Goal: Task Accomplishment & Management: Use online tool/utility

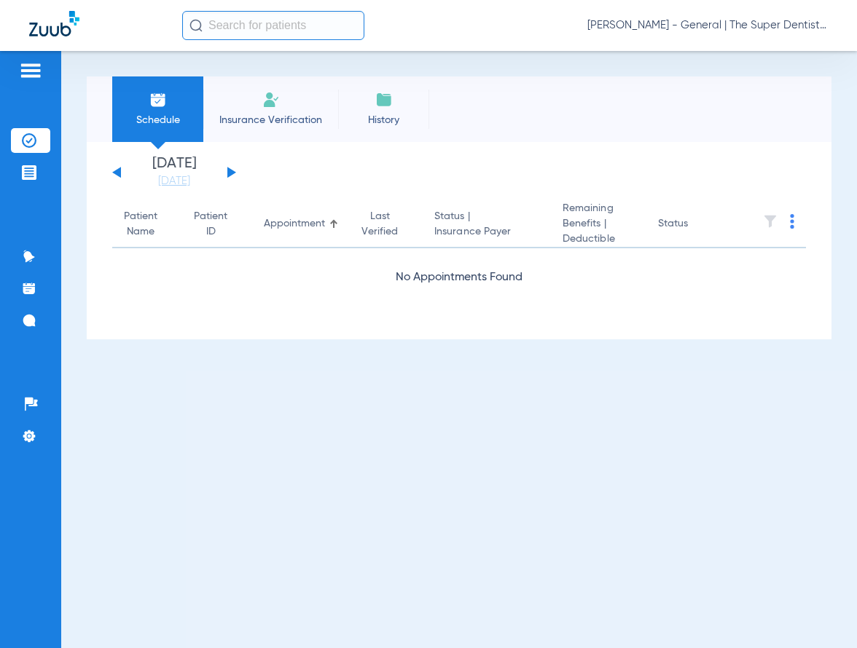
click at [245, 19] on input "text" at bounding box center [273, 25] width 182 height 29
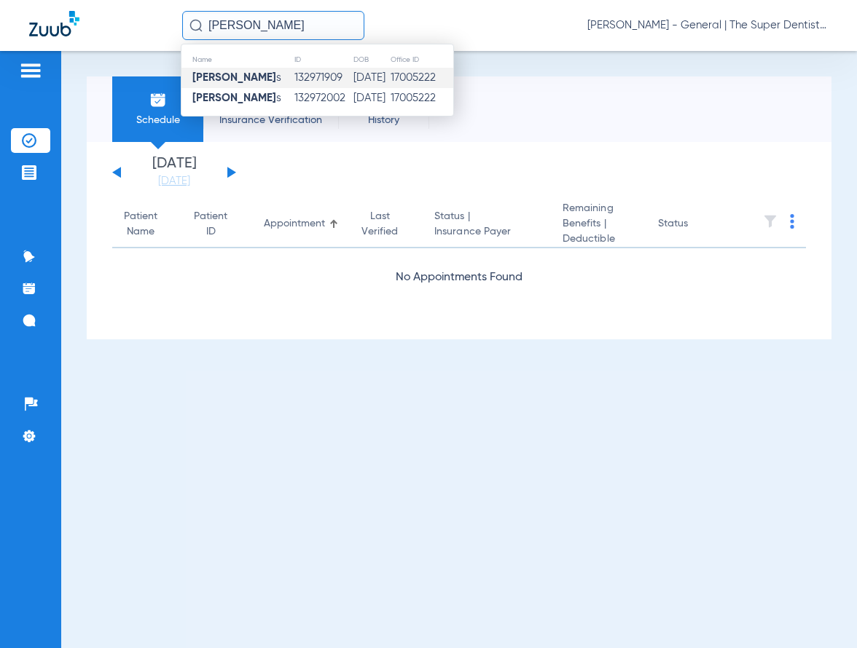
click at [296, 84] on td "132971909" at bounding box center [323, 78] width 58 height 20
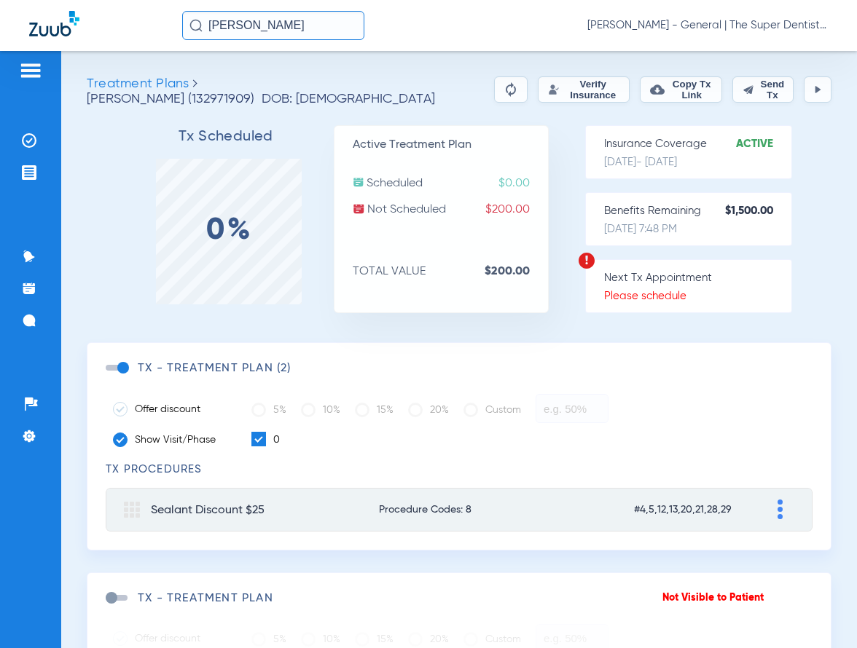
click at [545, 90] on button "Verify Insurance" at bounding box center [584, 89] width 92 height 26
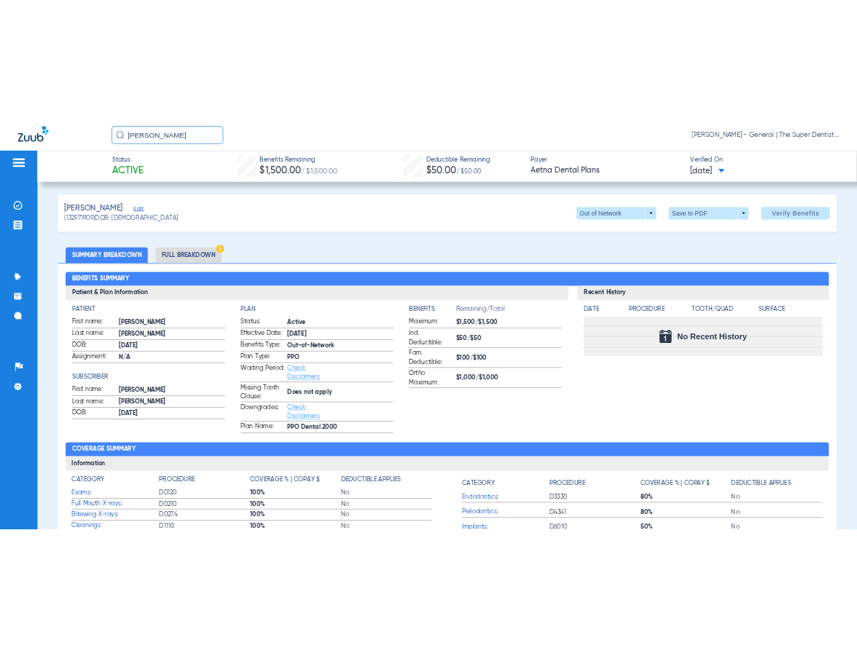
scroll to position [73, 0]
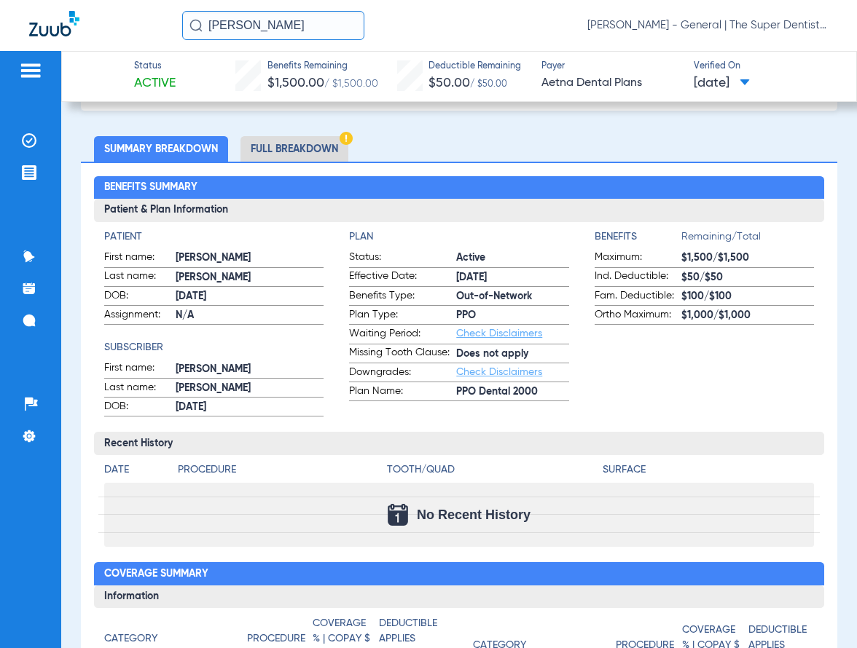
drag, startPoint x: 298, startPoint y: 32, endPoint x: -23, endPoint y: 23, distance: 320.7
click at [0, 23] on html "[PERSON_NAME] [PERSON_NAME] Mesa - General | The Super Dentists Patients Insura…" at bounding box center [428, 324] width 857 height 648
click at [306, 28] on input "[PERSON_NAME]" at bounding box center [273, 25] width 182 height 29
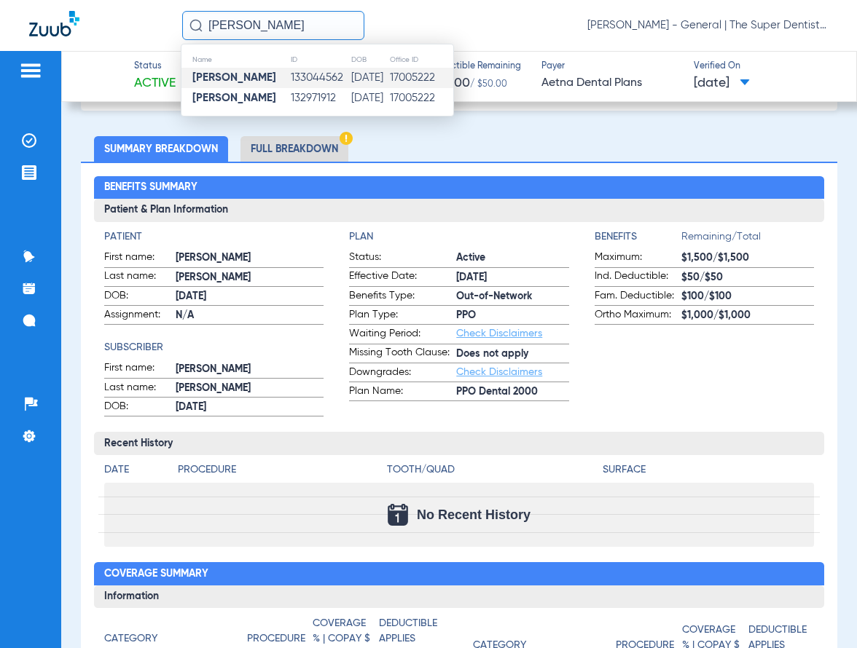
click at [290, 74] on td "133044562" at bounding box center [320, 78] width 61 height 20
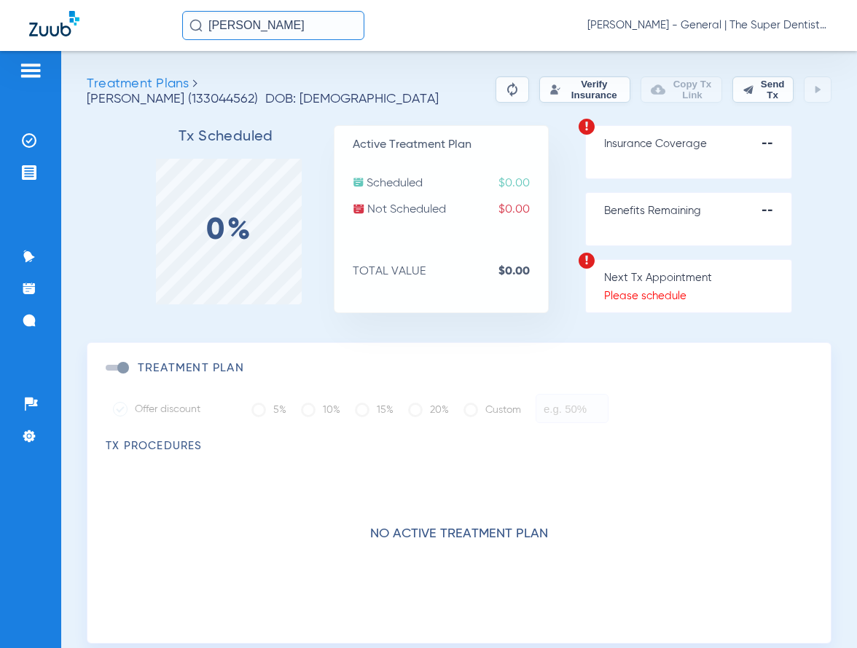
click at [554, 83] on button "Verify Insurance" at bounding box center [584, 89] width 91 height 26
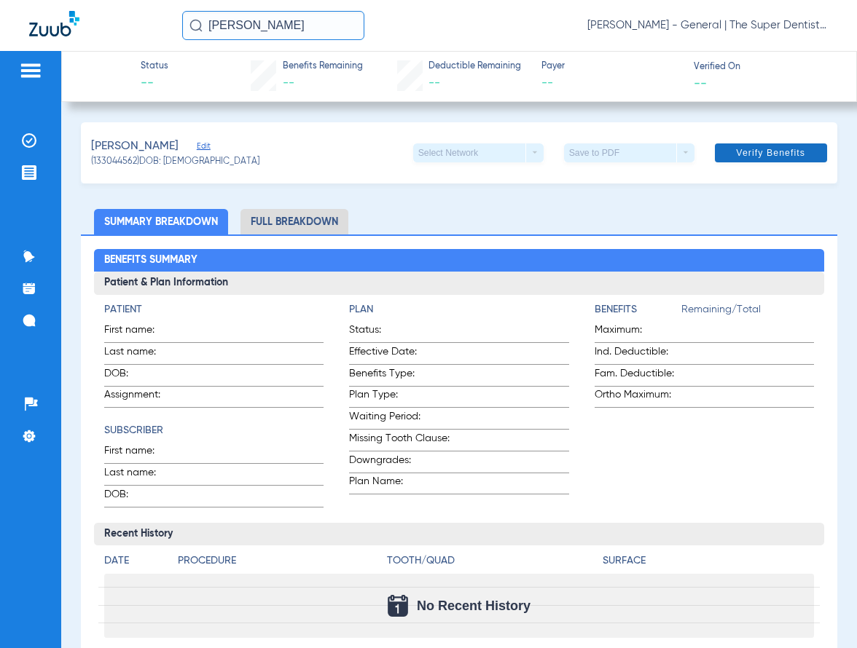
click at [736, 157] on span "Verify Benefits" at bounding box center [770, 153] width 69 height 12
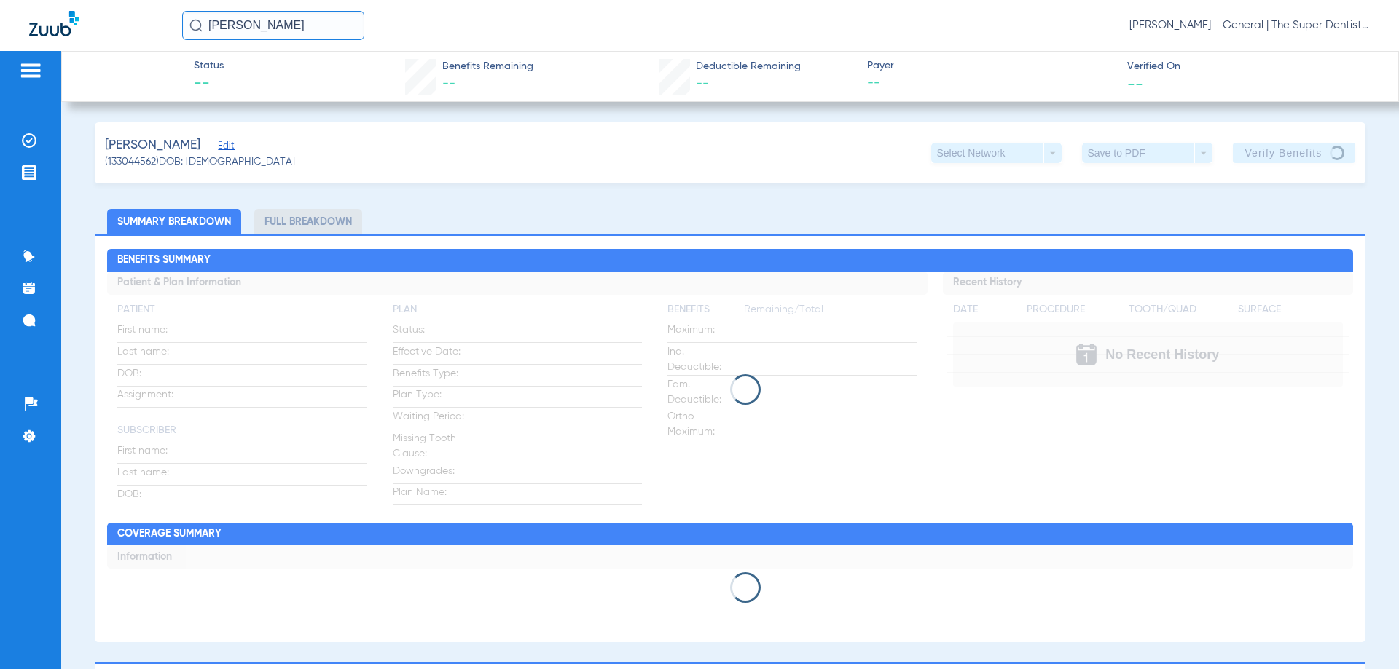
click at [294, 31] on input "[PERSON_NAME]" at bounding box center [273, 25] width 182 height 29
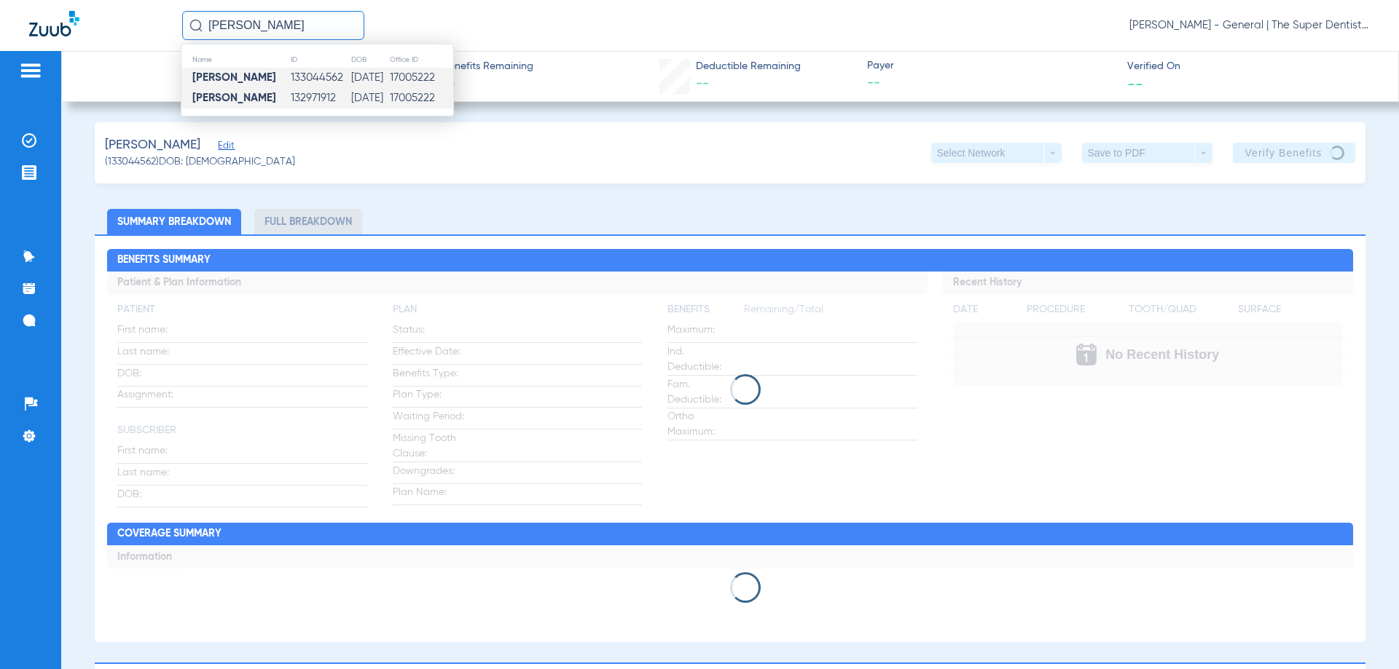
click at [290, 95] on td "132971912" at bounding box center [320, 98] width 61 height 20
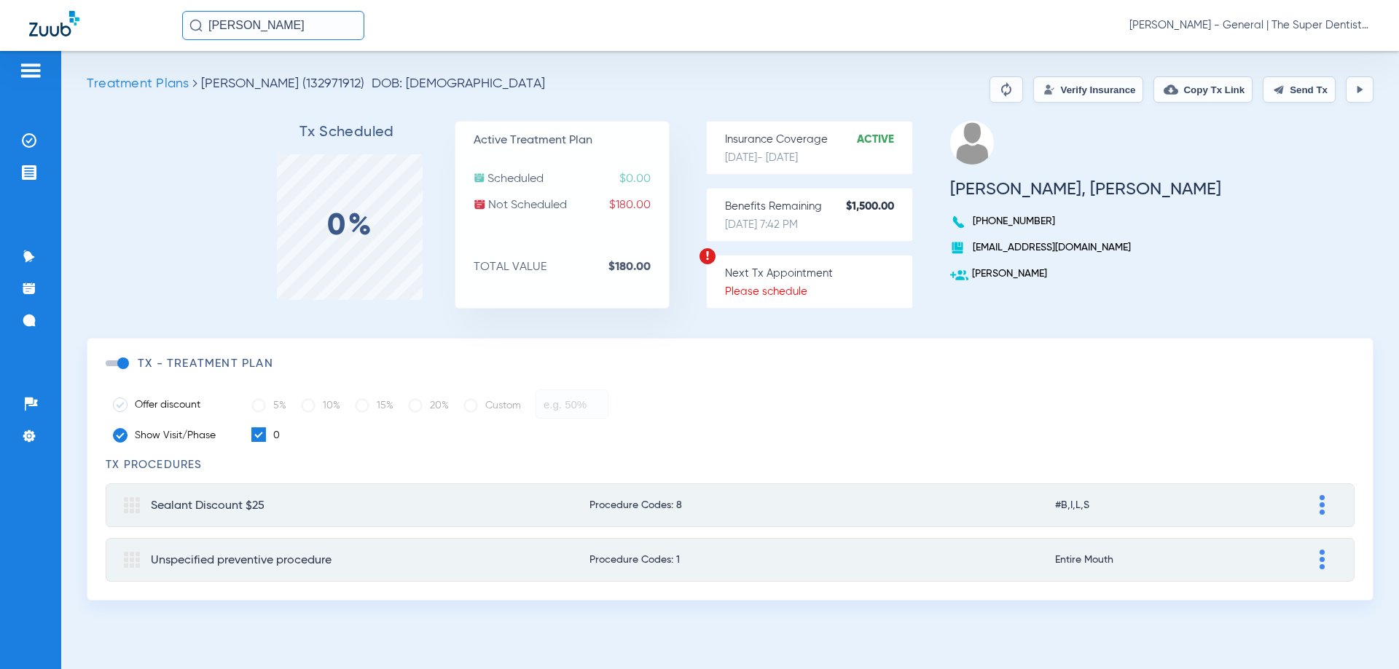
click at [856, 90] on button "Verify Insurance" at bounding box center [1088, 89] width 110 height 26
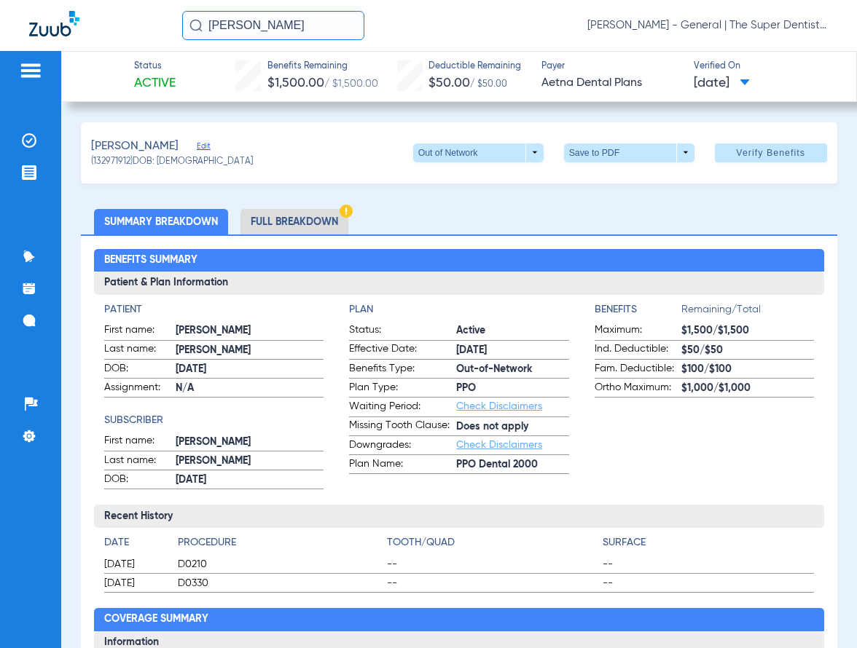
drag, startPoint x: 290, startPoint y: 27, endPoint x: -62, endPoint y: 5, distance: 352.5
click at [0, 5] on html "[PERSON_NAME] [PERSON_NAME] Mesa - General | The Super Dentists Patients Insura…" at bounding box center [428, 324] width 857 height 648
click at [296, 26] on input "[PERSON_NAME]" at bounding box center [273, 25] width 182 height 29
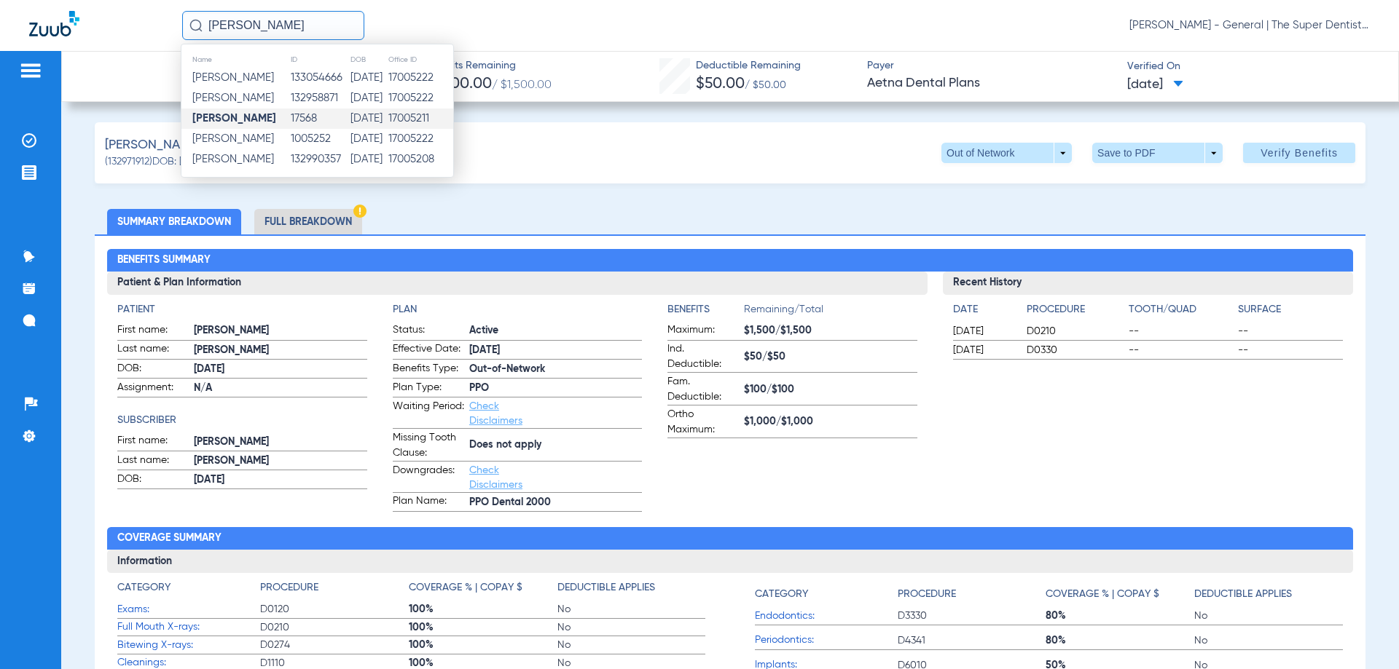
type input "[PERSON_NAME]"
click at [350, 120] on td "[DATE]" at bounding box center [369, 119] width 38 height 20
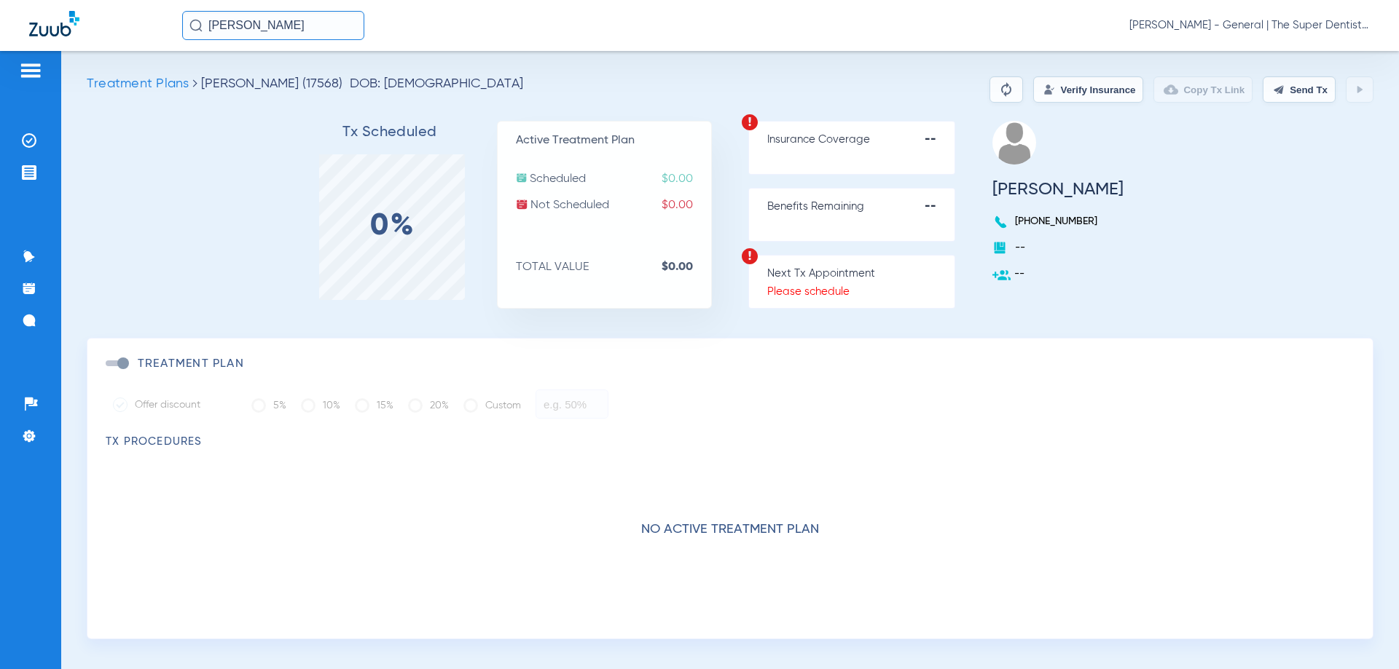
click at [856, 82] on button "Verify Insurance" at bounding box center [1088, 89] width 110 height 26
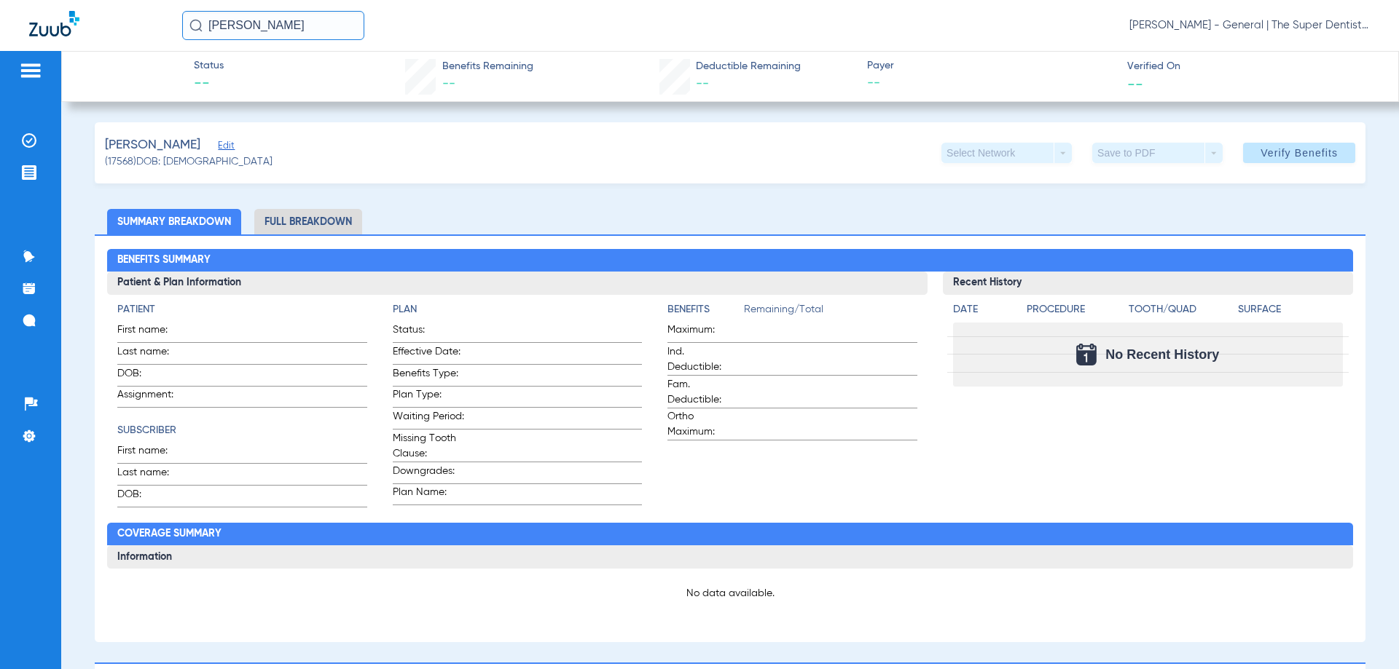
click at [300, 29] on input "[PERSON_NAME]" at bounding box center [273, 25] width 182 height 29
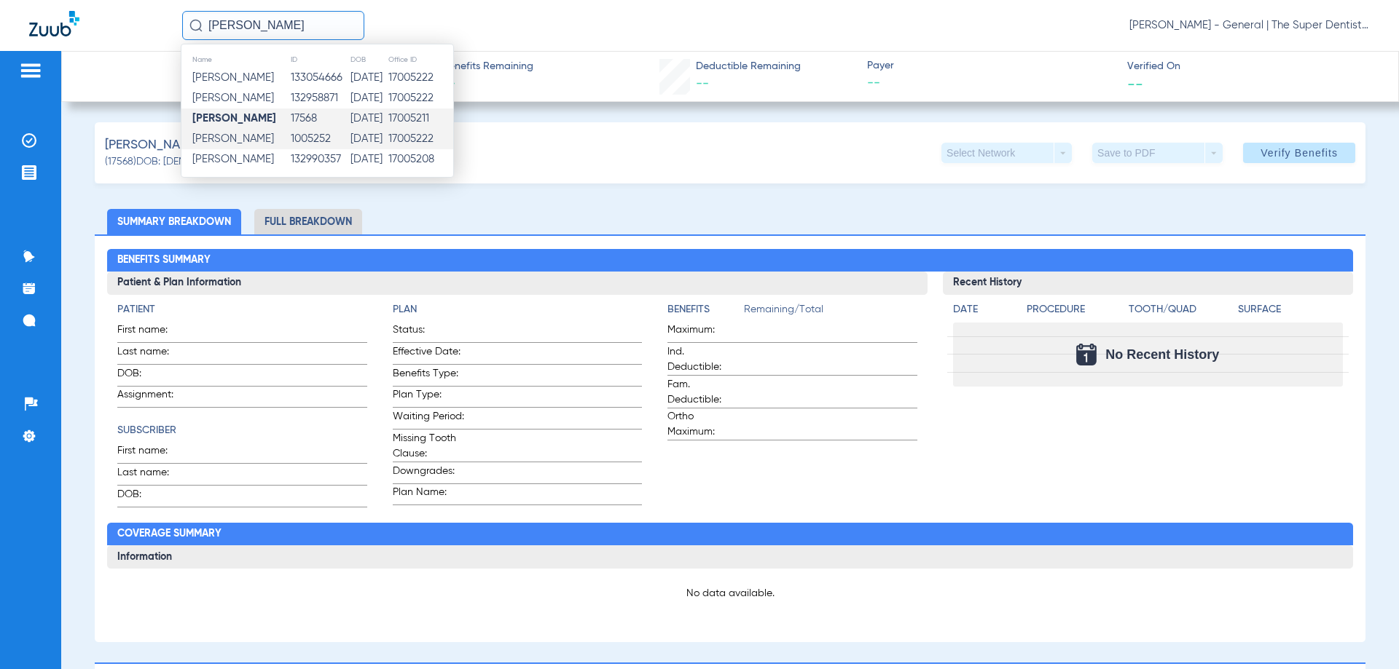
click at [298, 138] on td "1005252" at bounding box center [320, 139] width 60 height 20
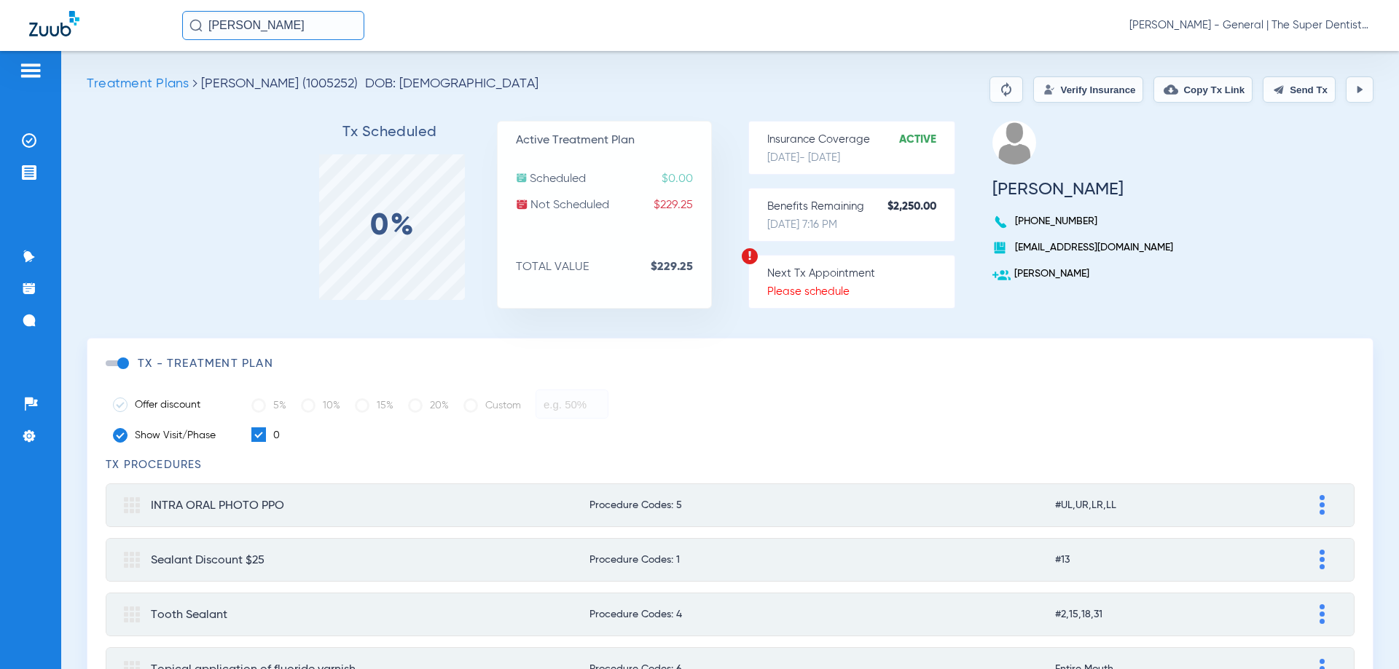
click at [856, 94] on button "Verify Insurance" at bounding box center [1088, 89] width 110 height 26
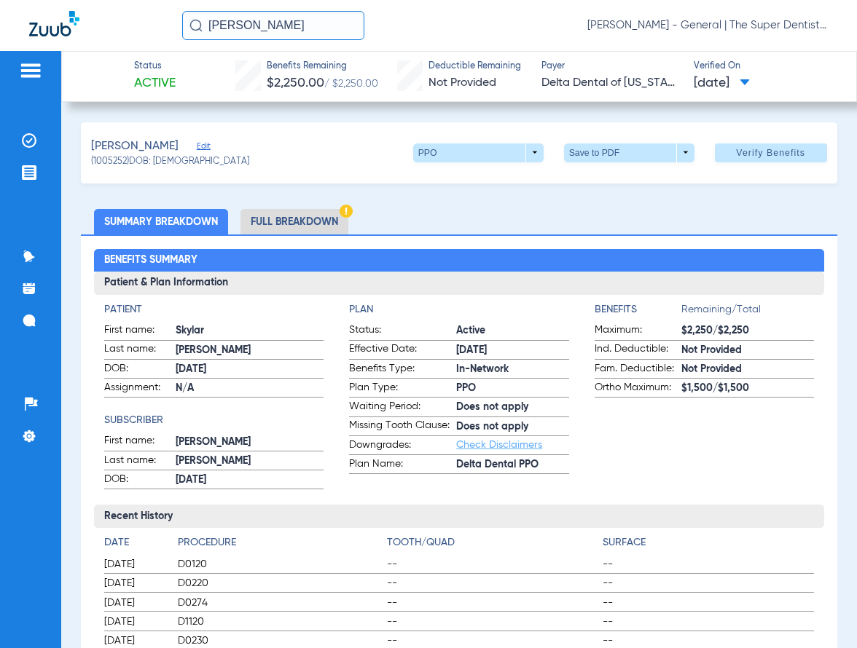
drag, startPoint x: 272, startPoint y: 26, endPoint x: 23, endPoint y: 23, distance: 248.4
click at [23, 23] on div "[PERSON_NAME] [PERSON_NAME] - General | The Super Dentists" at bounding box center [428, 25] width 857 height 51
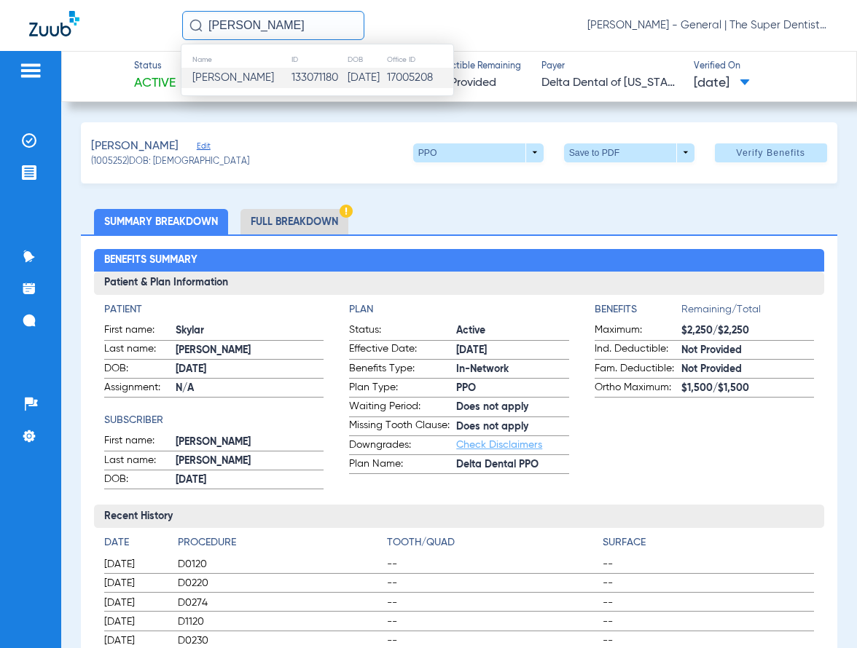
type input "[PERSON_NAME]"
click at [326, 82] on td "133071180" at bounding box center [319, 78] width 56 height 20
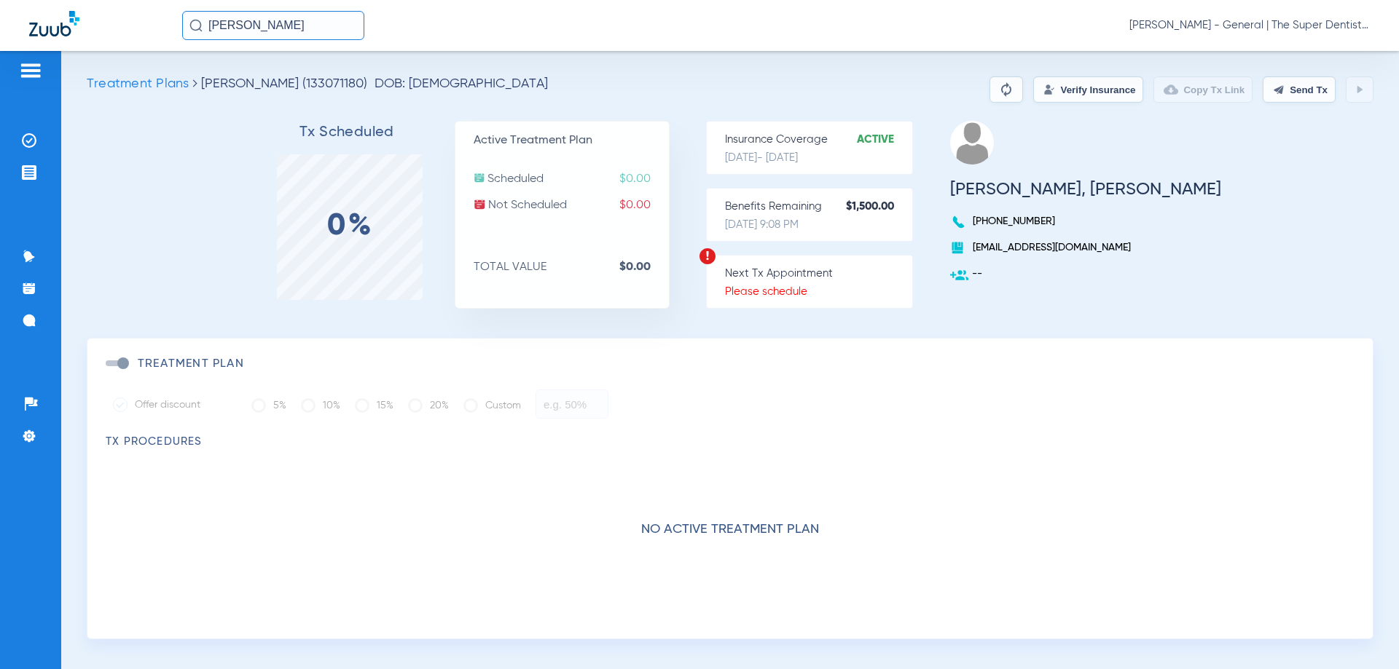
click at [856, 93] on button "Verify Insurance" at bounding box center [1088, 89] width 110 height 26
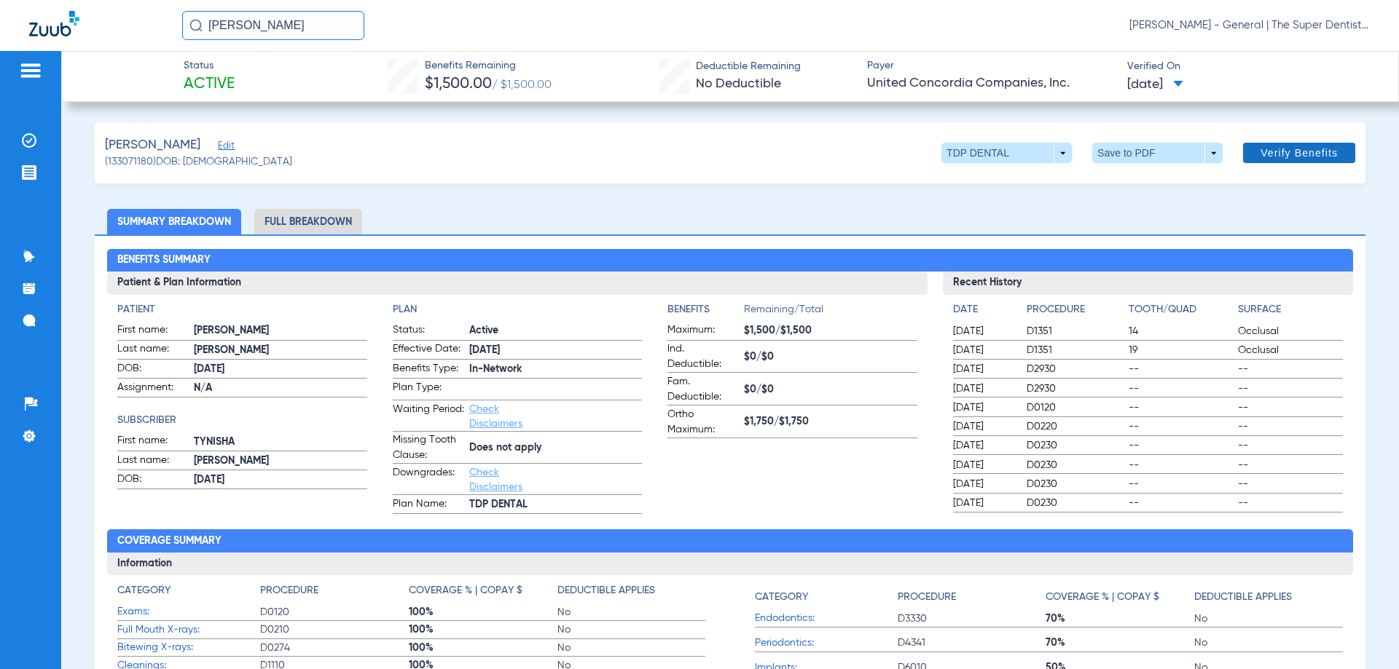
click at [856, 157] on span "Verify Benefits" at bounding box center [1298, 153] width 77 height 12
